Goal: Information Seeking & Learning: Learn about a topic

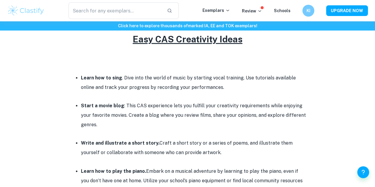
scroll to position [252, 0]
drag, startPoint x: 78, startPoint y: 79, endPoint x: 140, endPoint y: 79, distance: 62.2
click at [140, 79] on li "Learn how to sing . Dive into the world of music by starting vocal training. Us…" at bounding box center [193, 82] width 225 height 19
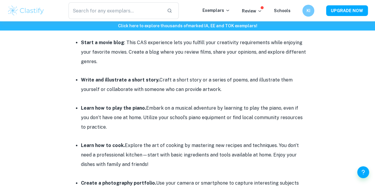
scroll to position [322, 0]
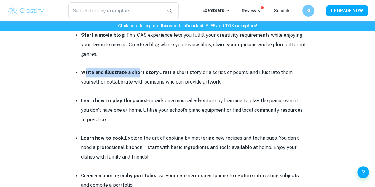
drag, startPoint x: 84, startPoint y: 76, endPoint x: 141, endPoint y: 79, distance: 56.7
click at [141, 79] on li "Write and illustrate a short story. Craft a short story or a series of poems, a…" at bounding box center [193, 77] width 225 height 19
click at [133, 96] on p at bounding box center [187, 91] width 237 height 9
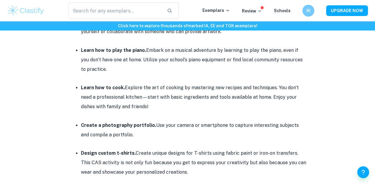
scroll to position [373, 0]
drag, startPoint x: 83, startPoint y: 90, endPoint x: 124, endPoint y: 88, distance: 40.9
click at [124, 88] on li "Learn how to cook. Explore the art of cooking by mastering new recipes and tech…" at bounding box center [193, 97] width 225 height 28
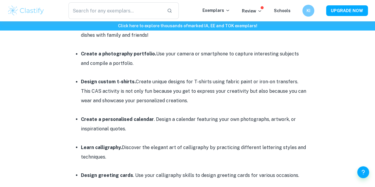
scroll to position [463, 0]
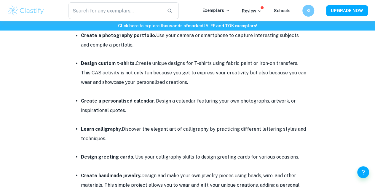
click at [110, 137] on li "Learn calligraphy. Discover the elegant art of calligraphy by practicing differ…" at bounding box center [193, 133] width 225 height 19
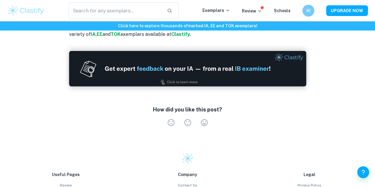
scroll to position [879, 0]
